Goal: Transaction & Acquisition: Book appointment/travel/reservation

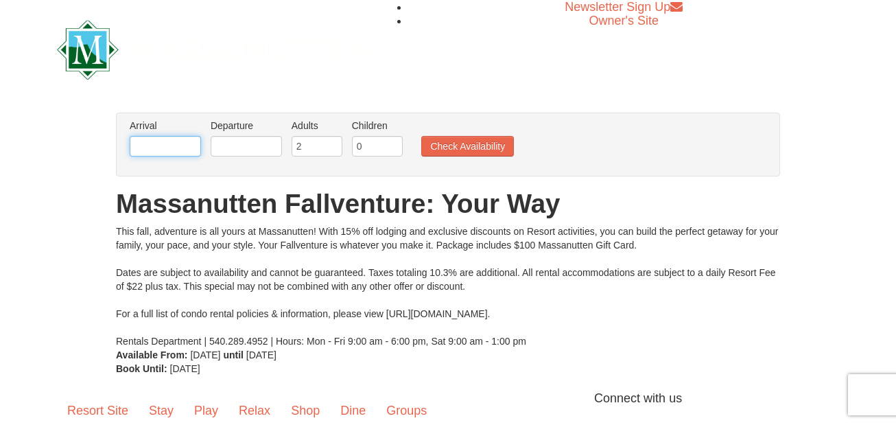
click at [184, 147] on input "text" at bounding box center [165, 146] width 71 height 21
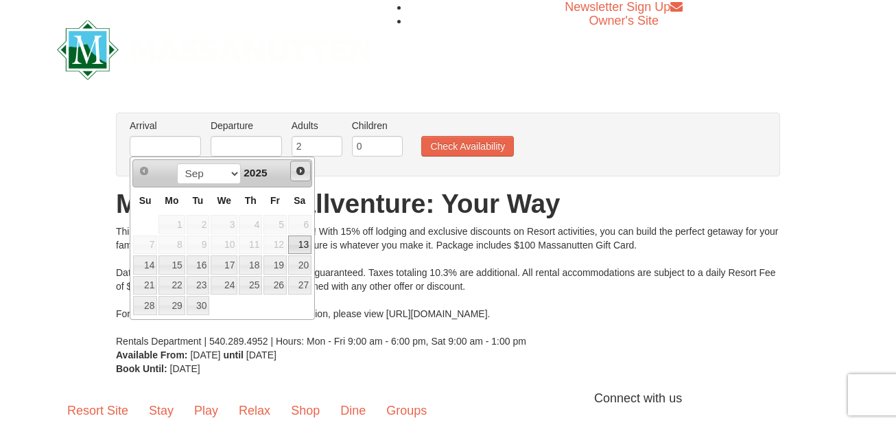
click at [301, 168] on span "Next" at bounding box center [300, 170] width 11 height 11
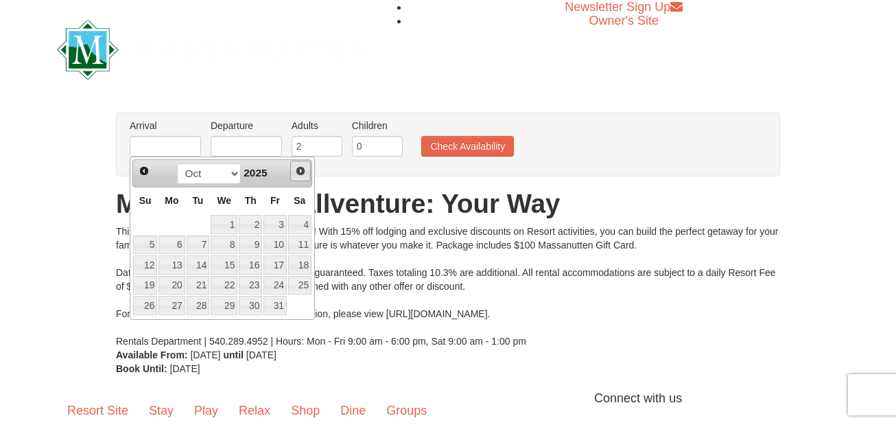
click at [301, 168] on span "Next" at bounding box center [300, 170] width 11 height 11
click at [221, 299] on link "26" at bounding box center [224, 305] width 27 height 19
type input "11/26/2025"
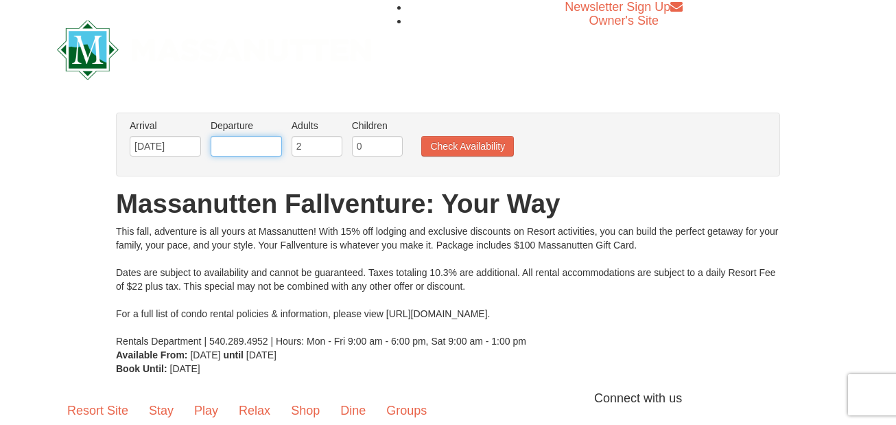
click at [278, 149] on input "text" at bounding box center [246, 146] width 71 height 21
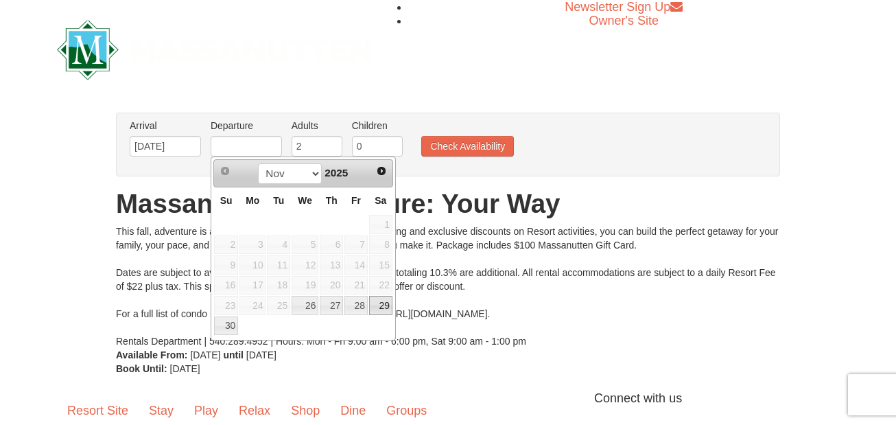
click at [381, 305] on link "29" at bounding box center [380, 305] width 23 height 19
type input "11/29/2025"
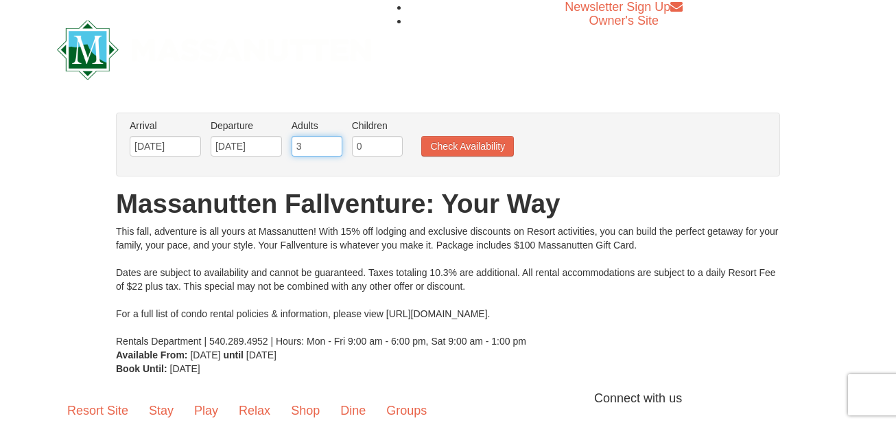
click at [329, 146] on input "3" at bounding box center [317, 146] width 51 height 21
click at [332, 148] on input "2" at bounding box center [317, 146] width 51 height 21
click at [336, 141] on input "3" at bounding box center [317, 146] width 51 height 21
click at [334, 141] on input "4" at bounding box center [317, 146] width 51 height 21
click at [334, 141] on input "5" at bounding box center [317, 146] width 51 height 21
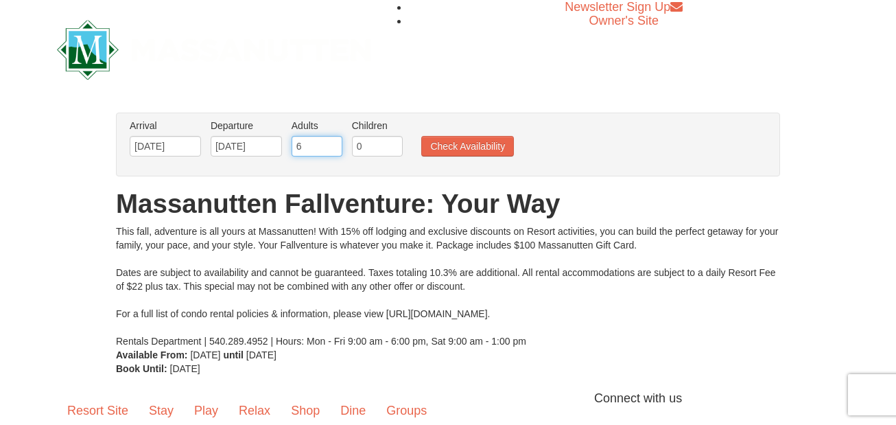
click at [334, 141] on input "6" at bounding box center [317, 146] width 51 height 21
click at [333, 141] on input "7" at bounding box center [317, 146] width 51 height 21
click at [333, 141] on input "8" at bounding box center [317, 146] width 51 height 21
type input "9"
click at [333, 141] on input "9" at bounding box center [317, 146] width 51 height 21
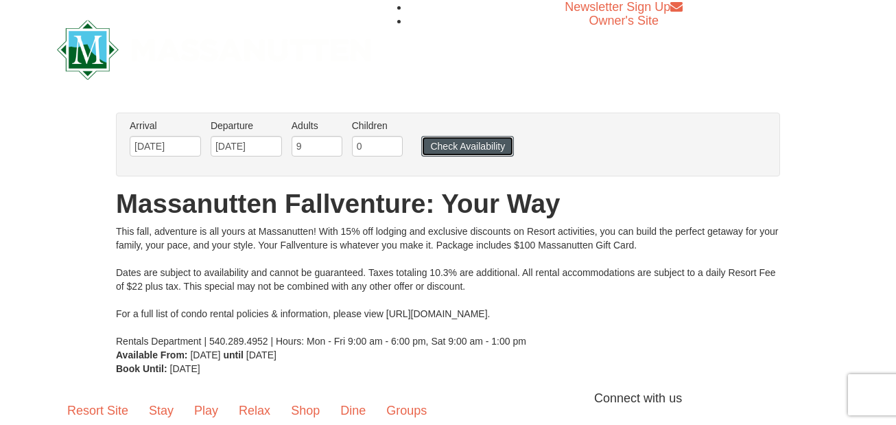
click at [491, 149] on button "Check Availability" at bounding box center [467, 146] width 93 height 21
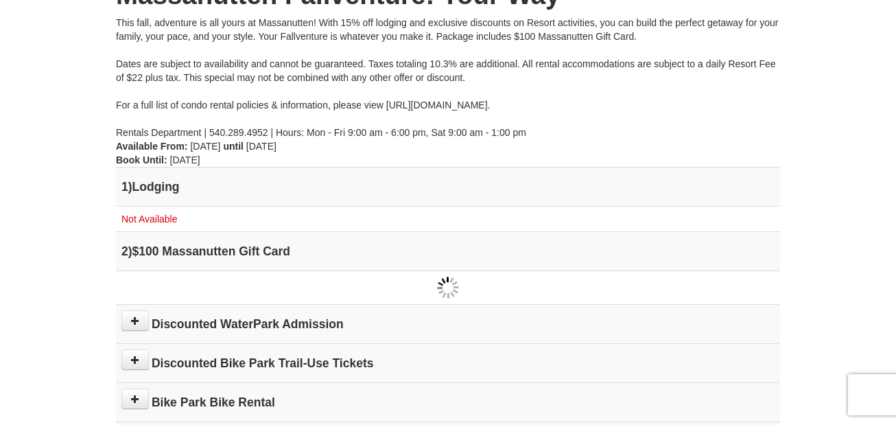
scroll to position [198, 0]
